Goal: Task Accomplishment & Management: Manage account settings

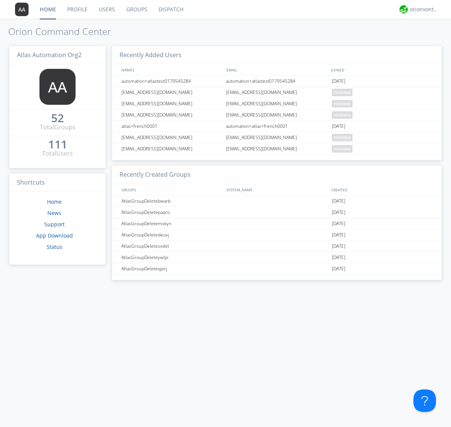
click at [136, 9] on link "Groups" at bounding box center [137, 9] width 32 height 19
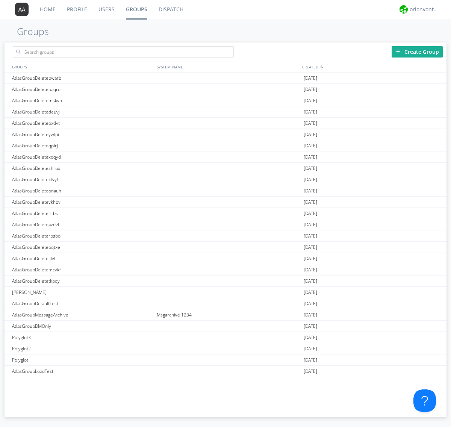
click at [418, 52] on div "Create Group" at bounding box center [417, 51] width 51 height 11
click at [136, 9] on link "Groups" at bounding box center [136, 9] width 33 height 19
type input "AtlasGroupDeletedvthf"
click at [106, 9] on link "Users" at bounding box center [106, 9] width 27 height 19
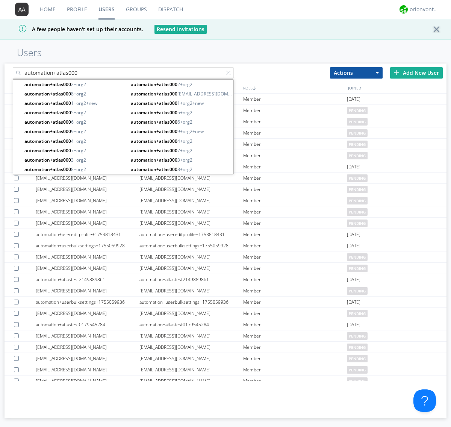
type input "automation+atlas000"
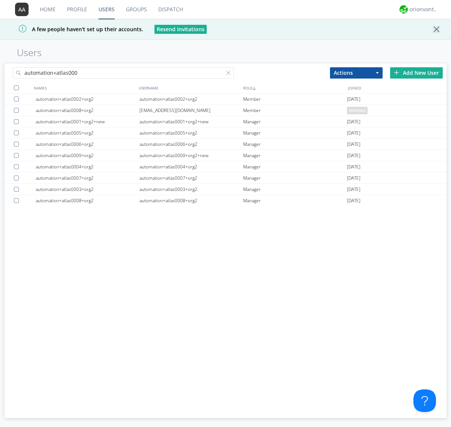
click at [16, 88] on div at bounding box center [16, 87] width 5 height 5
click at [357, 73] on button "Actions" at bounding box center [356, 72] width 53 height 11
click at [0, 0] on link "Add to Group" at bounding box center [0, 0] width 0 height 0
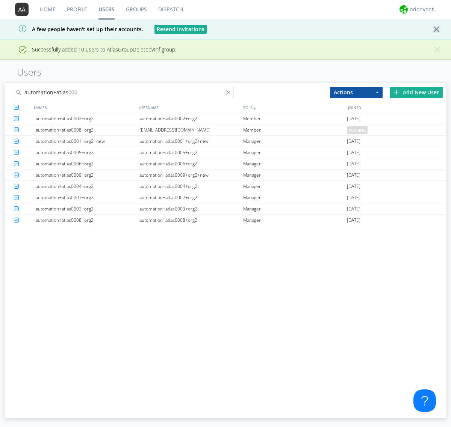
click at [136, 9] on link "Groups" at bounding box center [136, 9] width 32 height 19
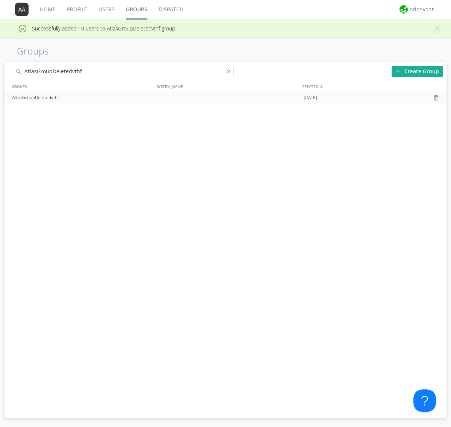
type input "AtlasGroupDeletedvthf"
click at [437, 98] on div at bounding box center [438, 98] width 8 height 6
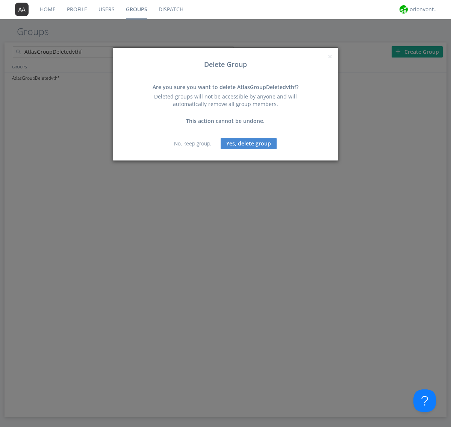
click at [249, 143] on button "Yes, delete group" at bounding box center [249, 143] width 56 height 11
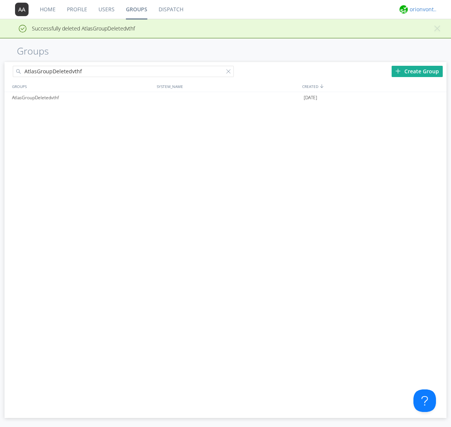
click at [422, 9] on div "orionvontas+atlas+automation+org2" at bounding box center [424, 10] width 28 height 8
